Goal: Task Accomplishment & Management: Use online tool/utility

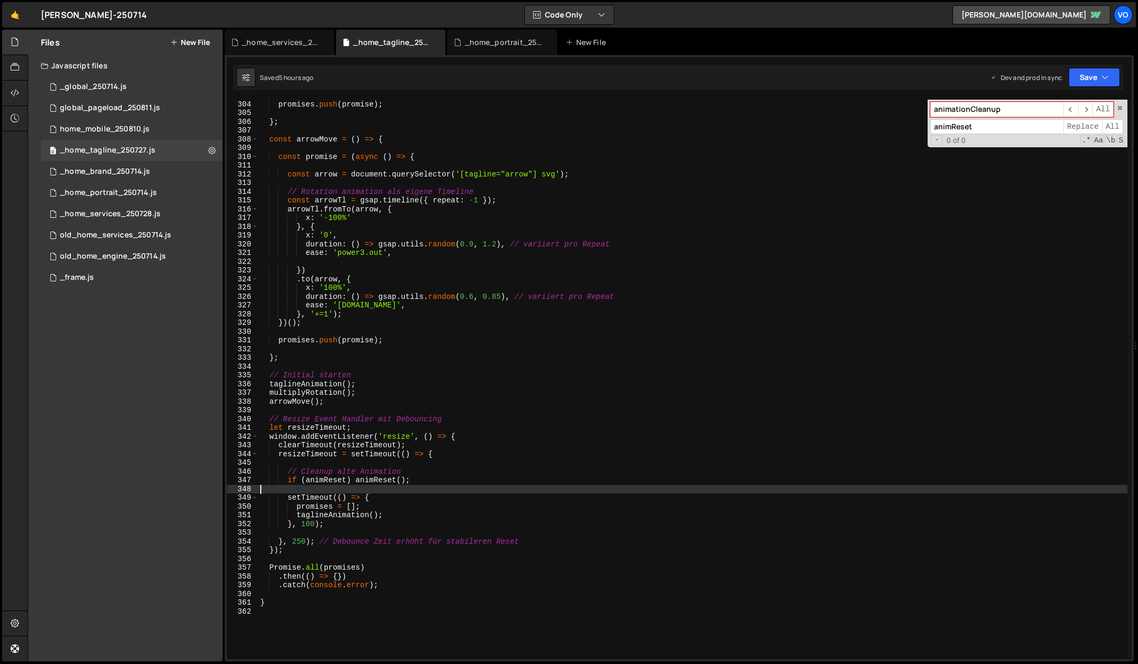
scroll to position [2649, 0]
click at [136, 236] on div "old_home_services_250714.js" at bounding box center [115, 236] width 111 height 10
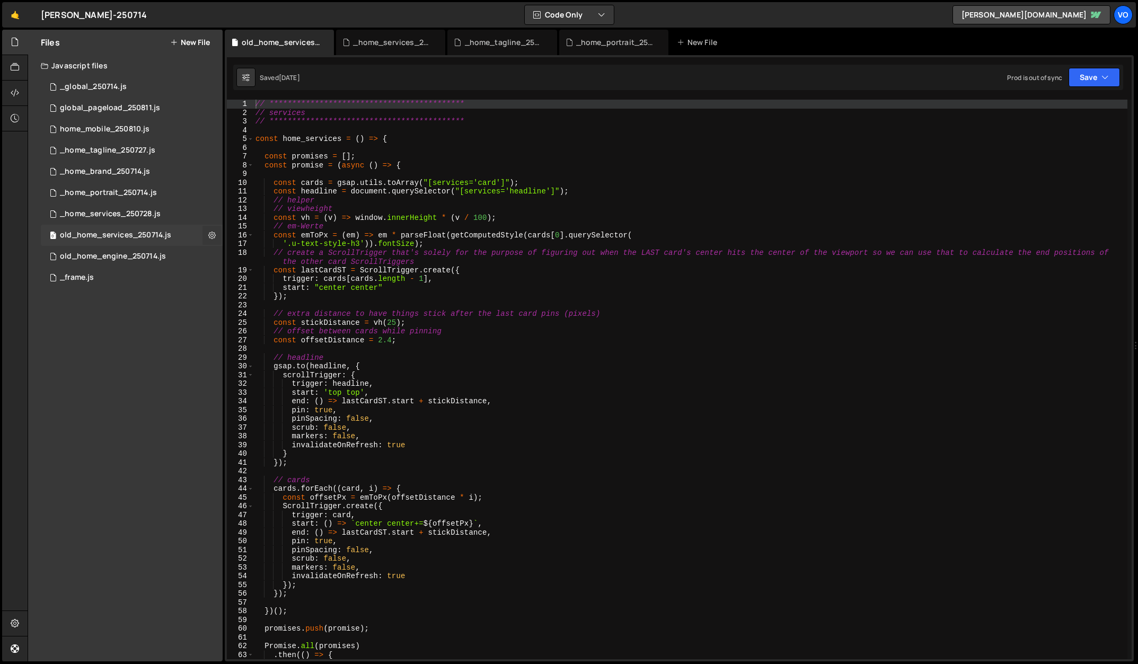
click at [212, 236] on icon at bounding box center [211, 235] width 7 height 10
click at [252, 299] on button "Delete File" at bounding box center [277, 299] width 104 height 21
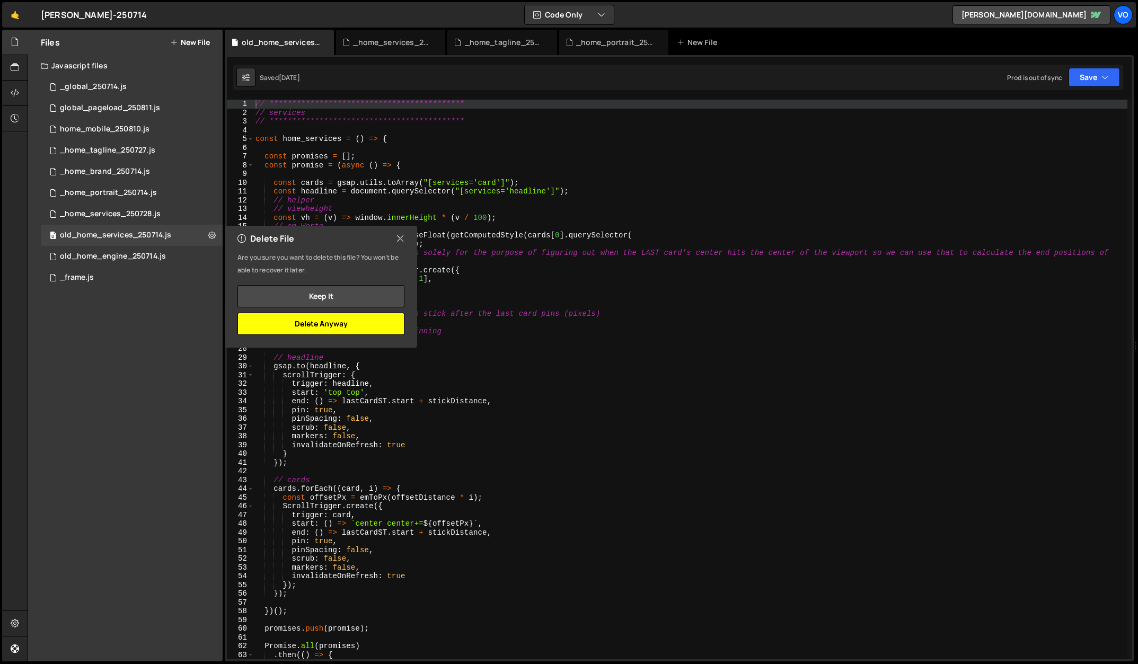
click at [321, 324] on button "Delete Anyway" at bounding box center [320, 324] width 167 height 22
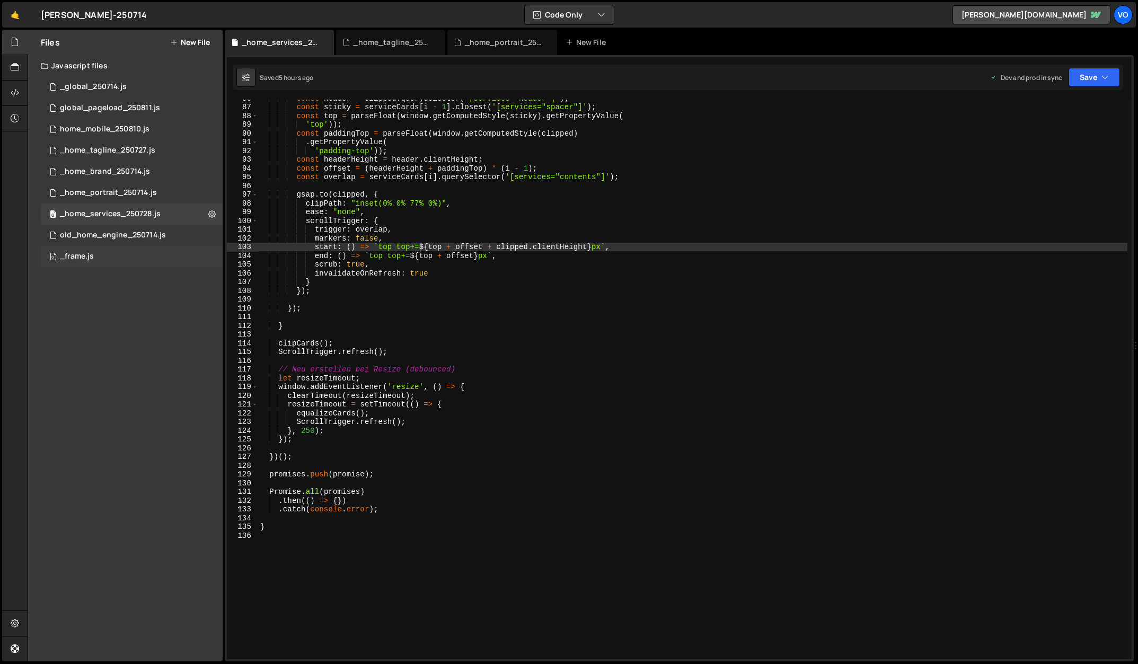
scroll to position [11079, 0]
click at [179, 232] on div "0 old_home_engine_250714.js 0" at bounding box center [132, 235] width 182 height 21
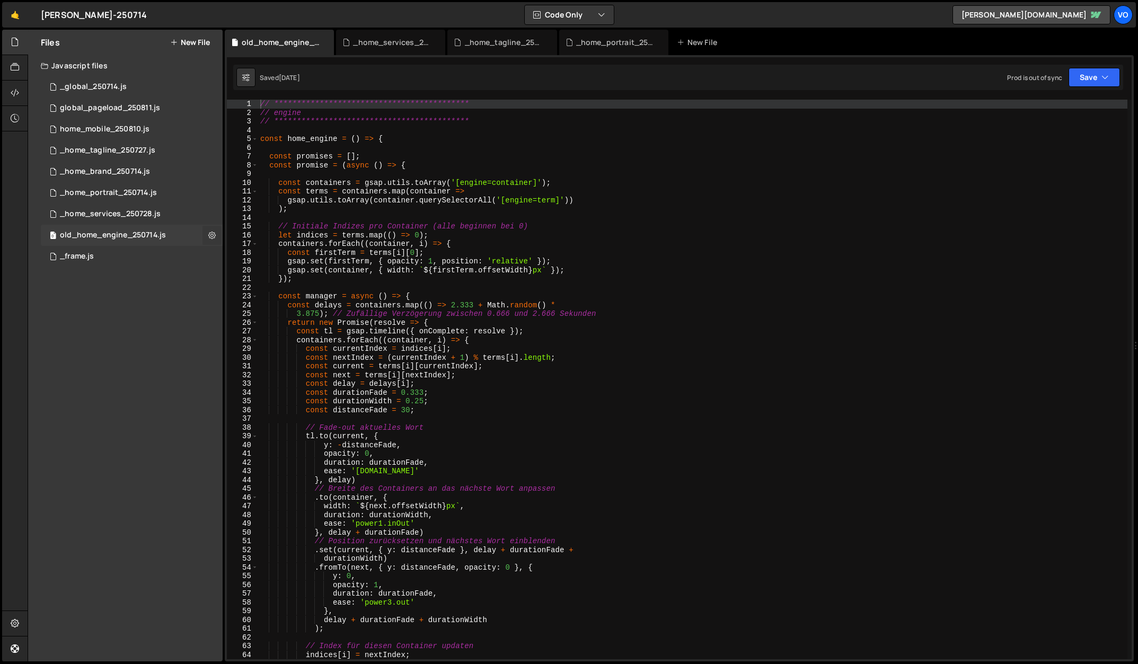
click at [208, 235] on icon at bounding box center [211, 235] width 7 height 10
click at [256, 301] on button "Delete File" at bounding box center [277, 299] width 104 height 21
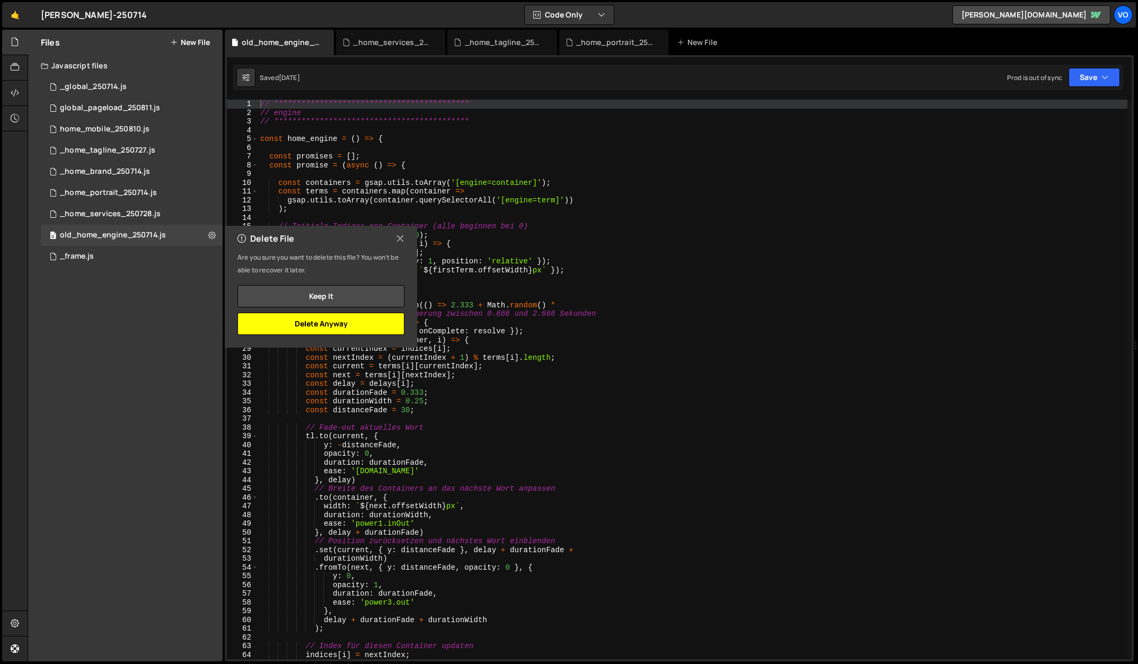
click at [315, 326] on button "Delete Anyway" at bounding box center [320, 324] width 167 height 22
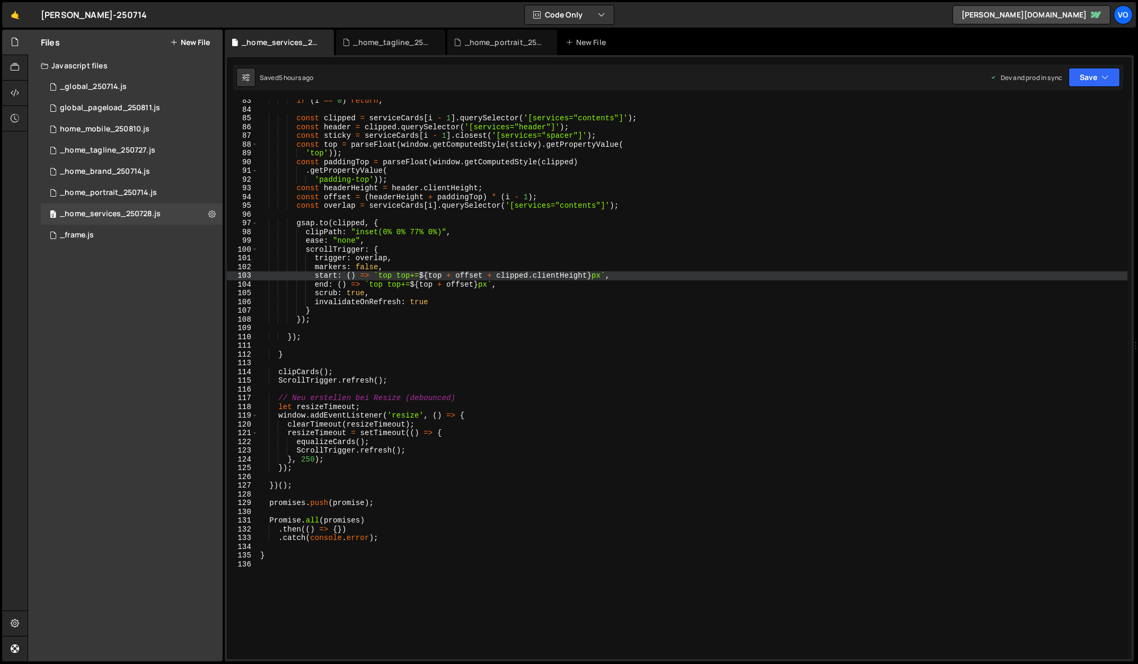
scroll to position [720, 0]
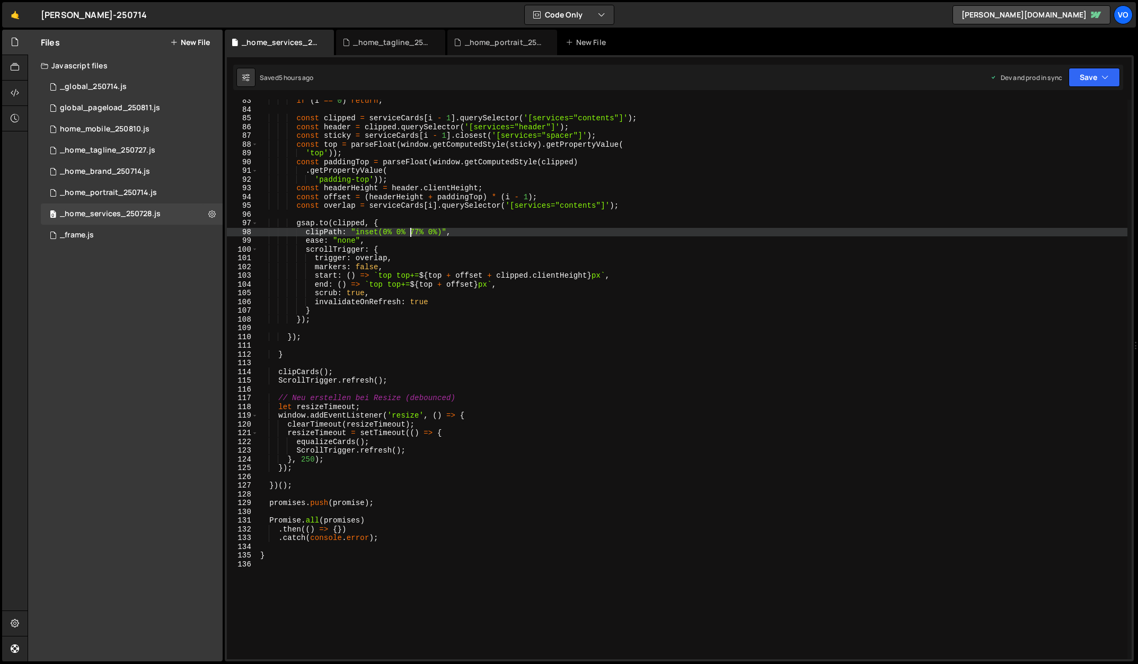
drag, startPoint x: 419, startPoint y: 232, endPoint x: 412, endPoint y: 235, distance: 7.9
click at [412, 235] on div "if ( i == 0 ) return ; const clipped = serviceCards [ i - 1 ] . querySelector (…" at bounding box center [692, 384] width 869 height 577
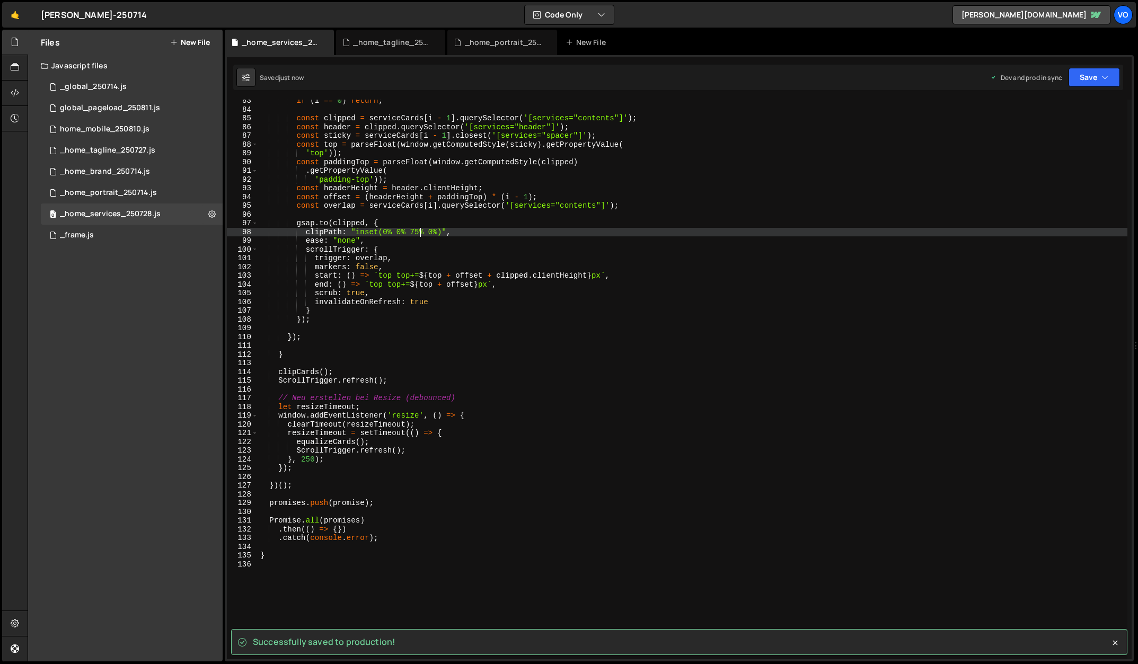
type textarea "clipPath: "inset(0% 0% 75% 0%)","
